Goal: Submit feedback/report problem: Submit feedback/report problem

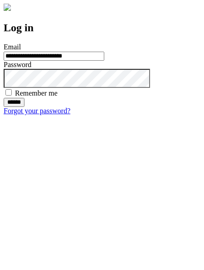
click at [24, 107] on input "******" at bounding box center [14, 102] width 21 height 9
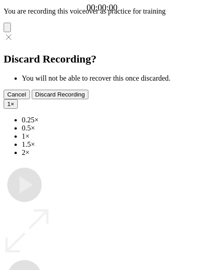
type input "**********"
